Goal: Navigation & Orientation: Find specific page/section

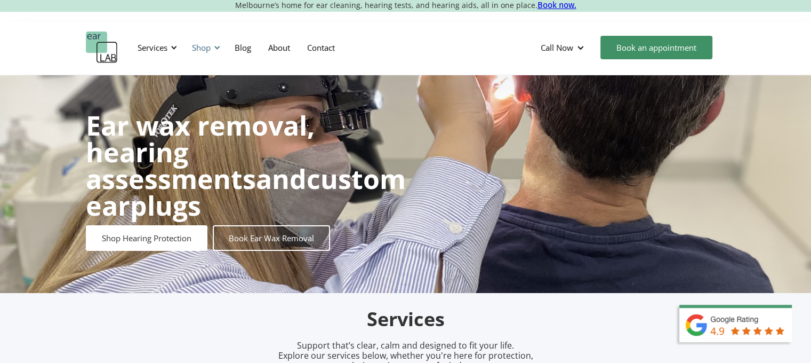
click at [213, 45] on div at bounding box center [216, 47] width 7 height 7
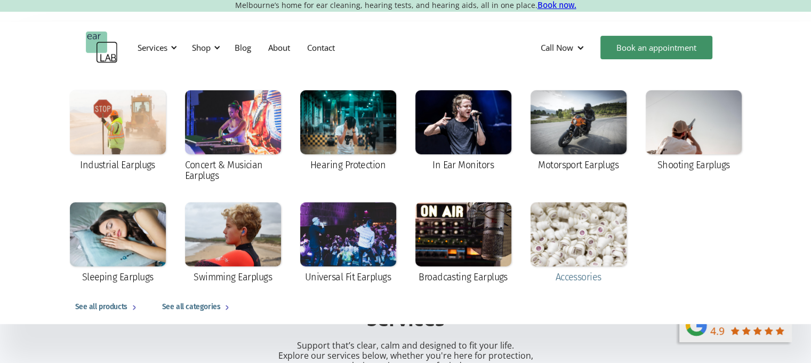
click at [583, 232] on div at bounding box center [579, 234] width 96 height 64
click at [383, 241] on div at bounding box center [348, 234] width 96 height 64
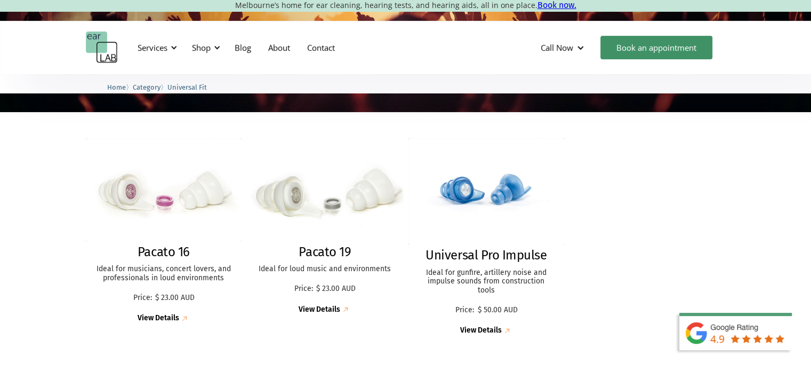
scroll to position [267, 0]
